Goal: Check status: Check status

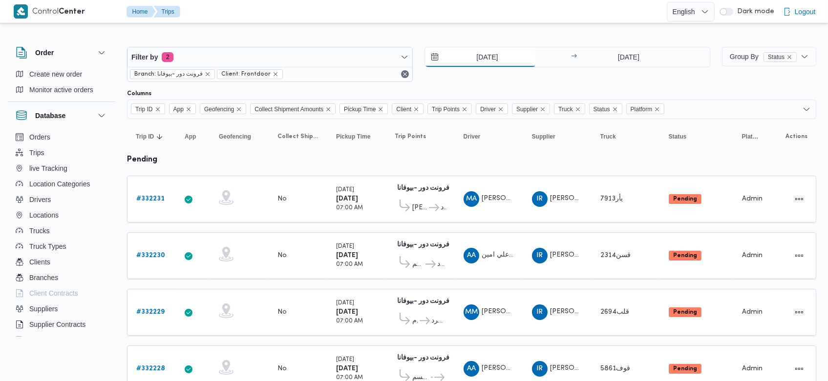
click at [469, 59] on input "[DATE]" at bounding box center [480, 57] width 111 height 20
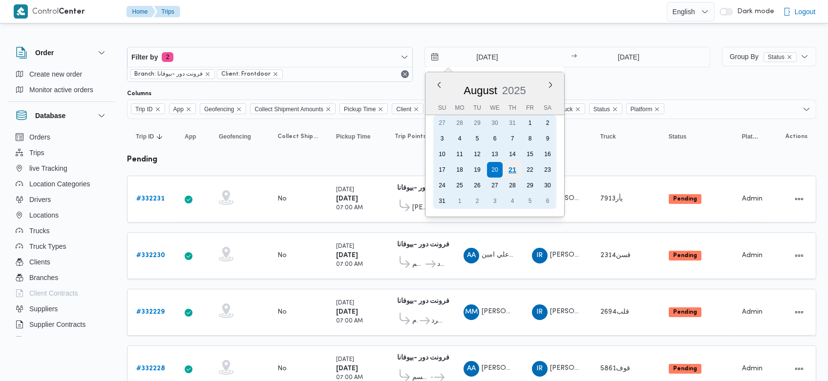
click at [509, 169] on div "21" at bounding box center [512, 170] width 19 height 19
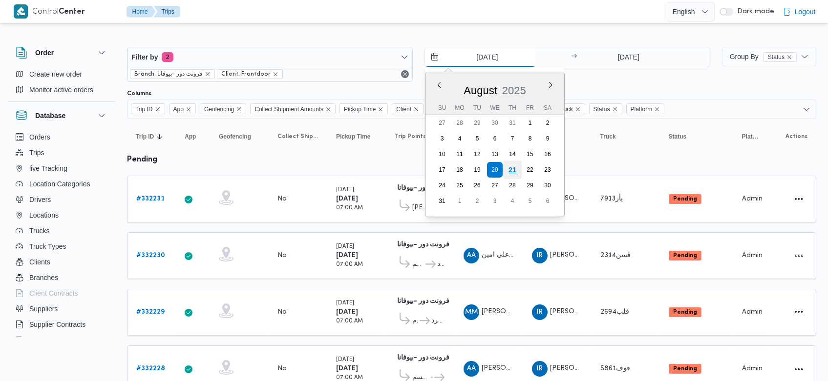
type input "[DATE]"
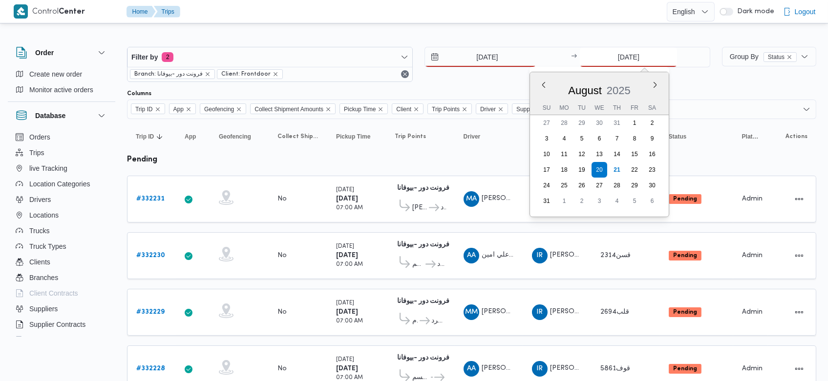
click at [613, 59] on input "20/8/2025" at bounding box center [628, 57] width 97 height 20
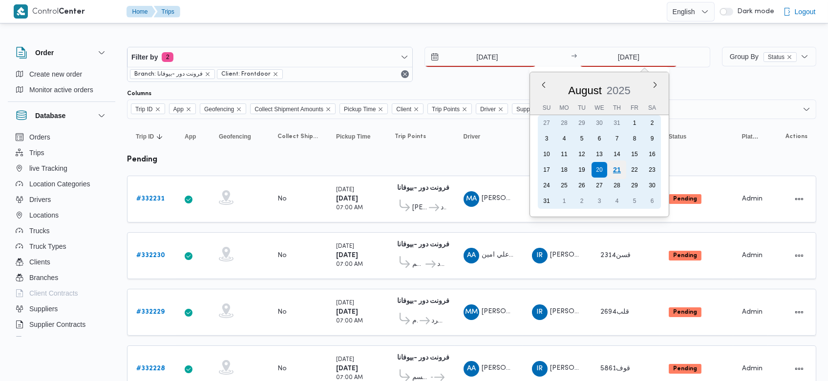
click at [613, 176] on div "21" at bounding box center [616, 170] width 19 height 19
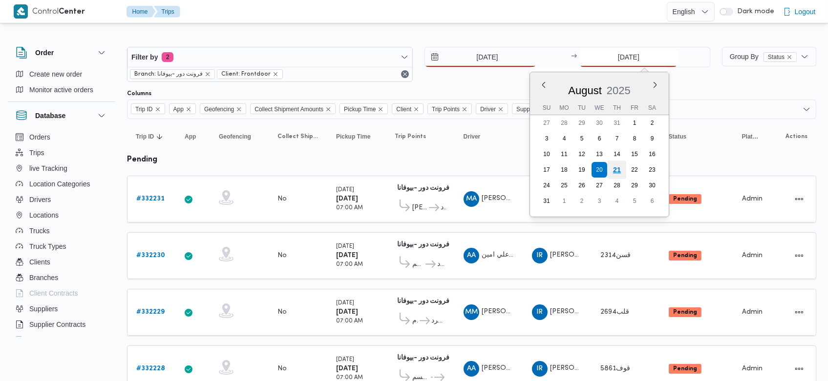
type input "[DATE]"
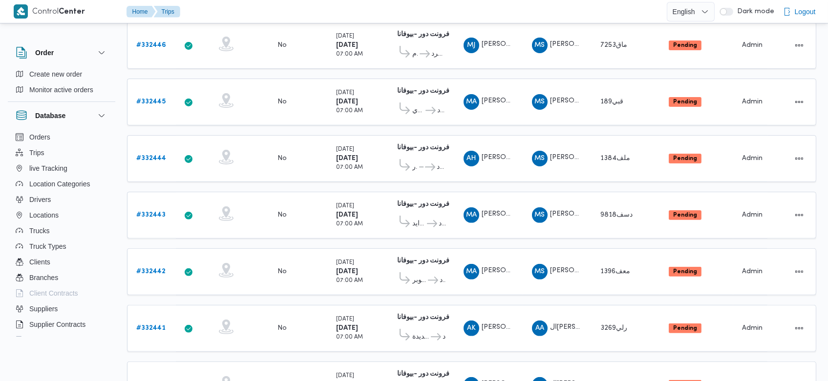
scroll to position [945, 0]
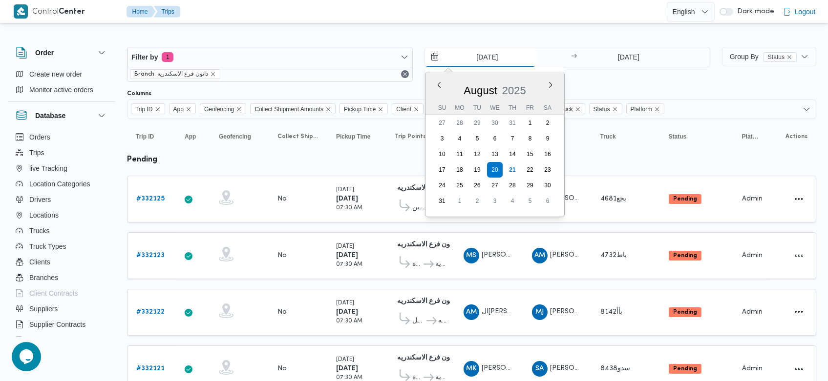
click at [470, 61] on input "20/8/2025" at bounding box center [480, 57] width 111 height 20
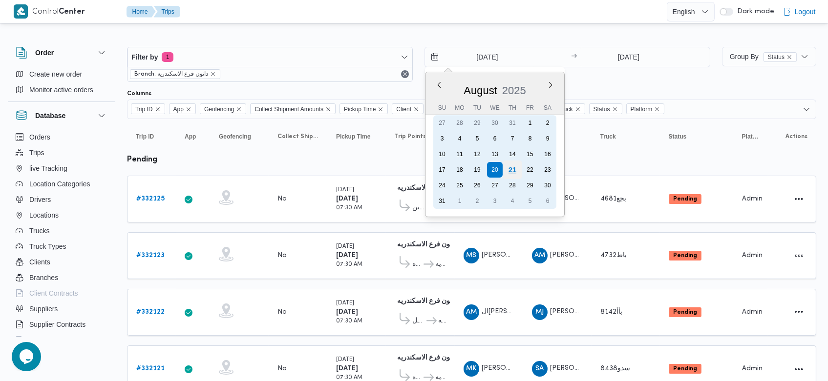
click at [515, 167] on div "21" at bounding box center [512, 170] width 19 height 19
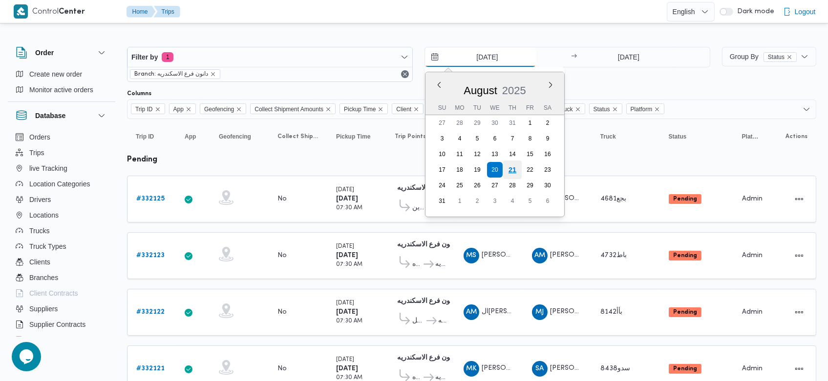
type input "[DATE]"
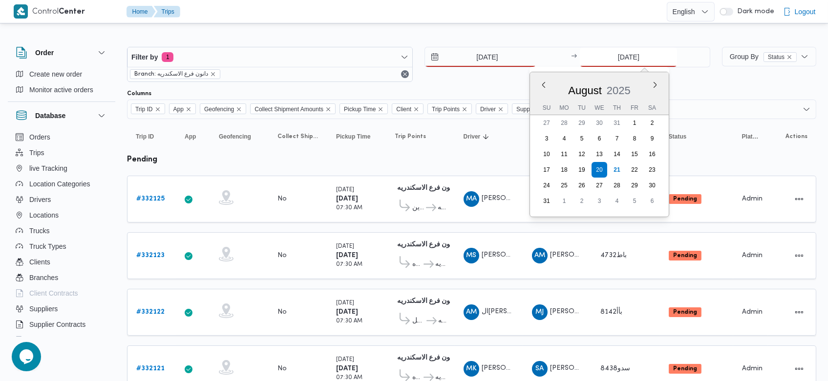
click at [613, 62] on input "20/8/2025" at bounding box center [628, 57] width 97 height 20
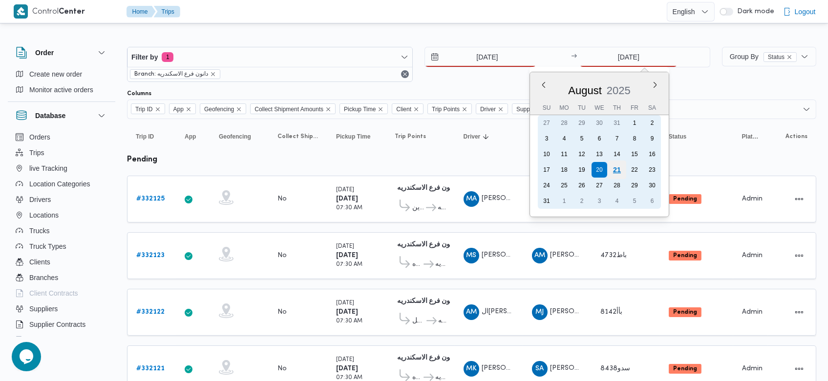
click at [625, 171] on div "21" at bounding box center [616, 170] width 19 height 19
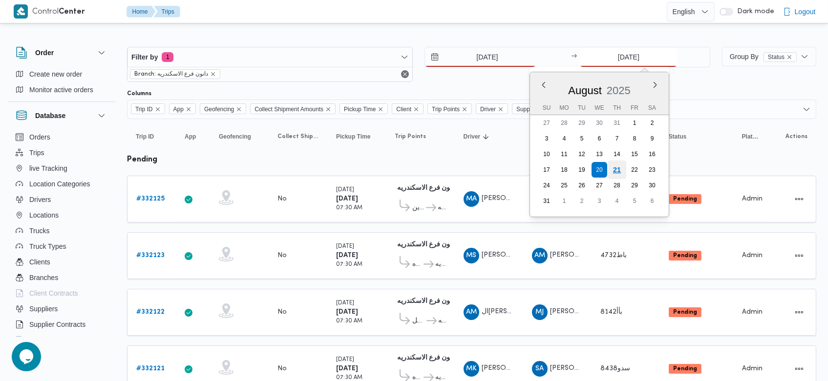
type input "[DATE]"
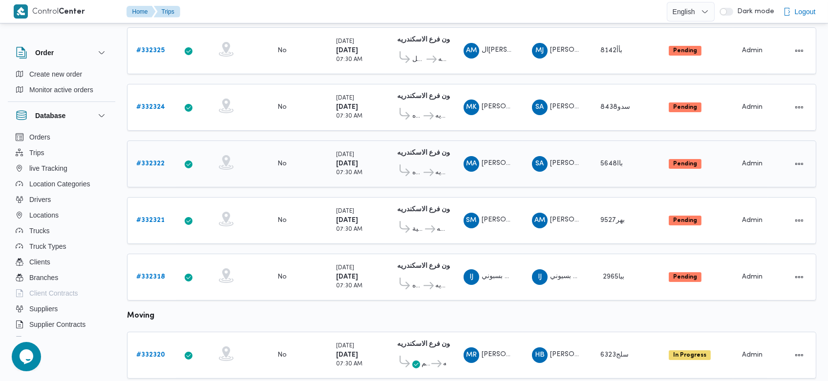
scroll to position [262, 0]
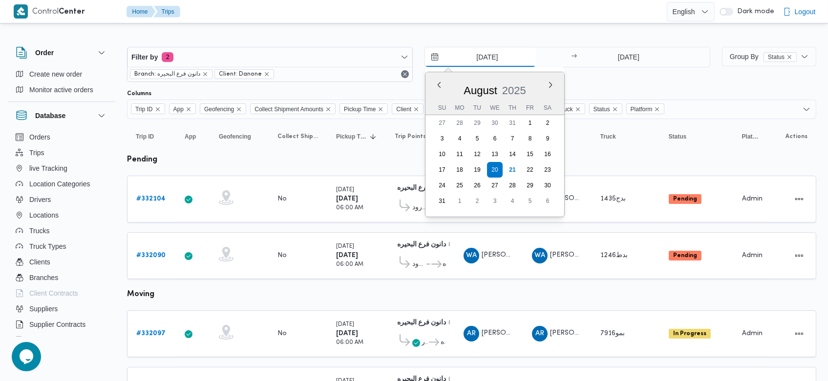
click at [465, 53] on input "20/8/2025" at bounding box center [480, 57] width 111 height 20
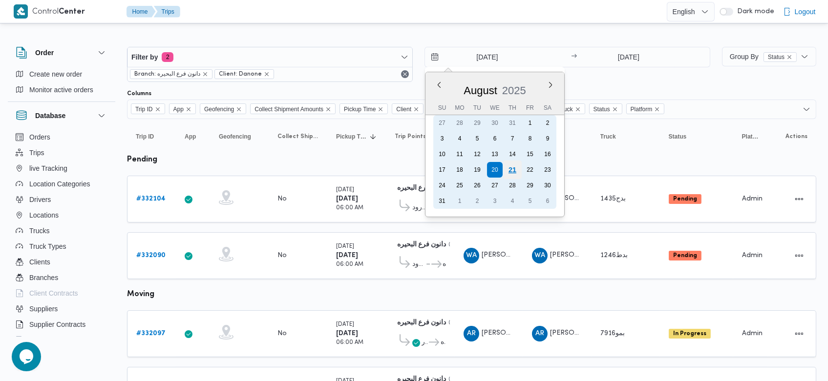
click at [514, 168] on div "21" at bounding box center [512, 170] width 19 height 19
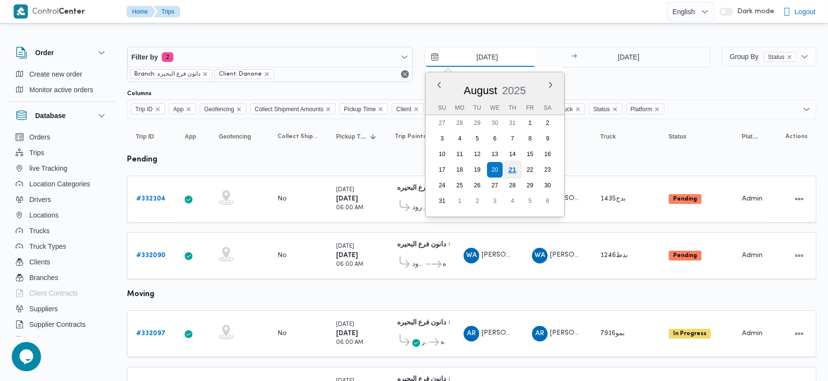
type input "[DATE]"
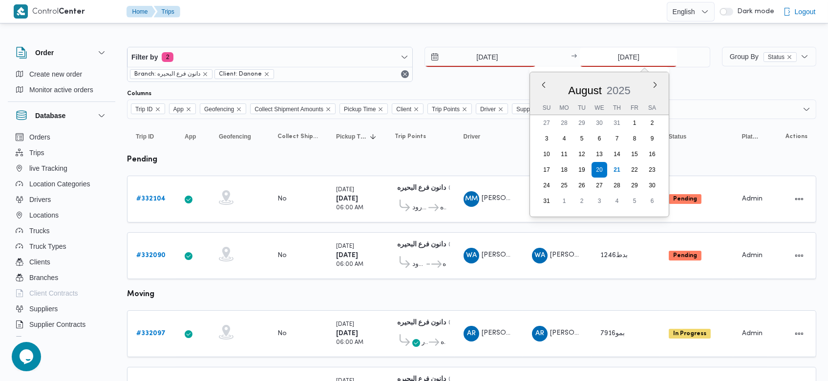
click at [612, 57] on input "20/8/2025" at bounding box center [628, 57] width 97 height 20
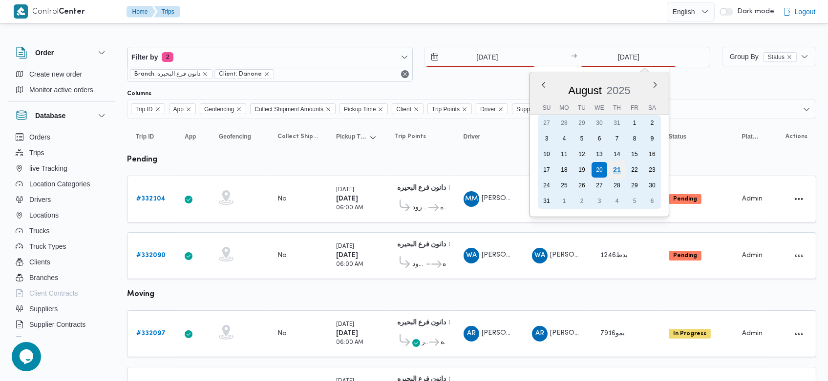
click at [617, 174] on div "21" at bounding box center [616, 170] width 19 height 19
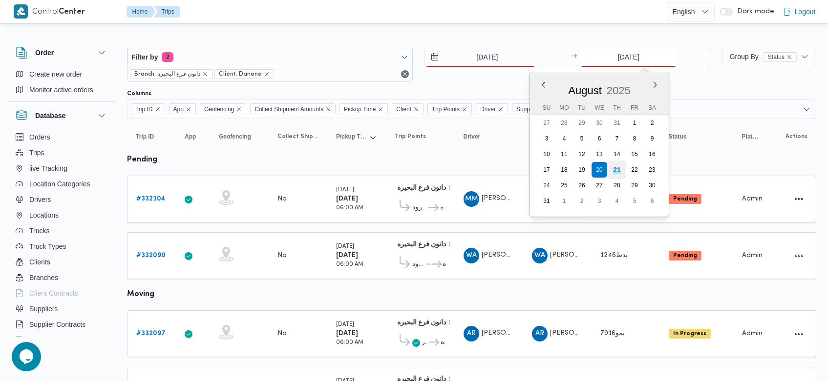
type input "[DATE]"
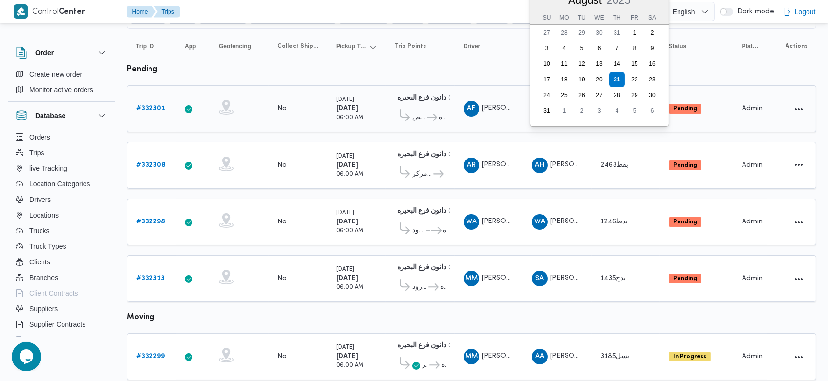
scroll to position [92, 0]
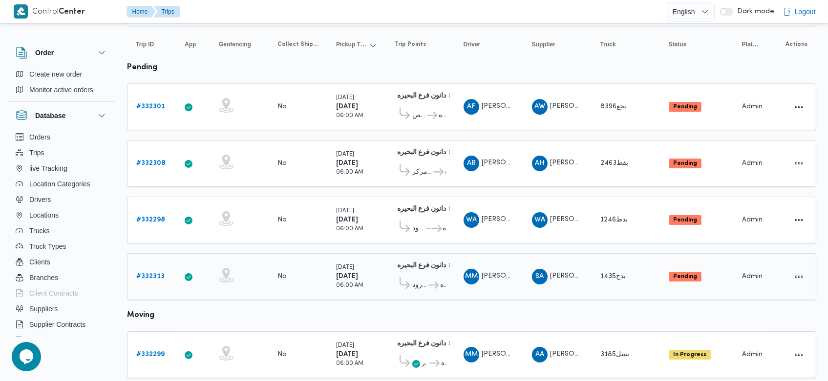
click at [489, 293] on td "Driver MM محمد مفرح توفيق محمود المسيري" at bounding box center [489, 276] width 68 height 47
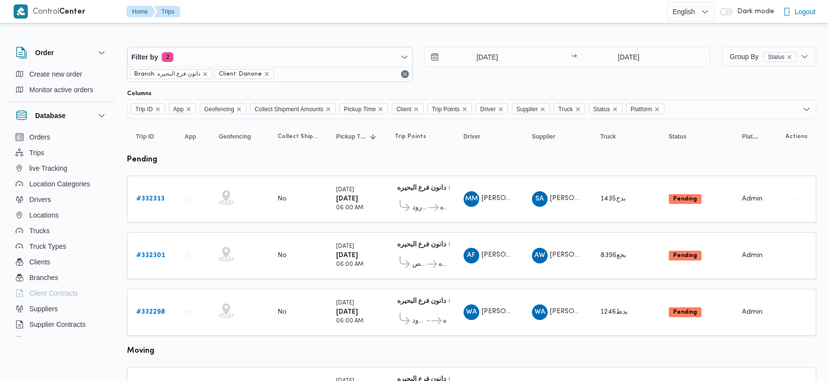
scroll to position [92, 0]
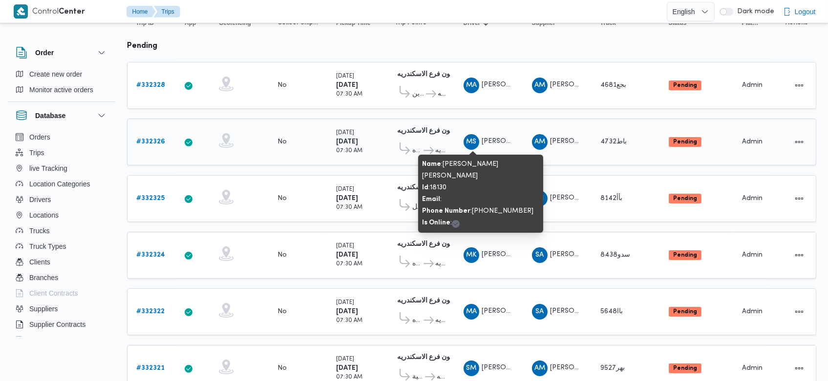
scroll to position [109, 0]
